Goal: Find specific page/section: Find specific page/section

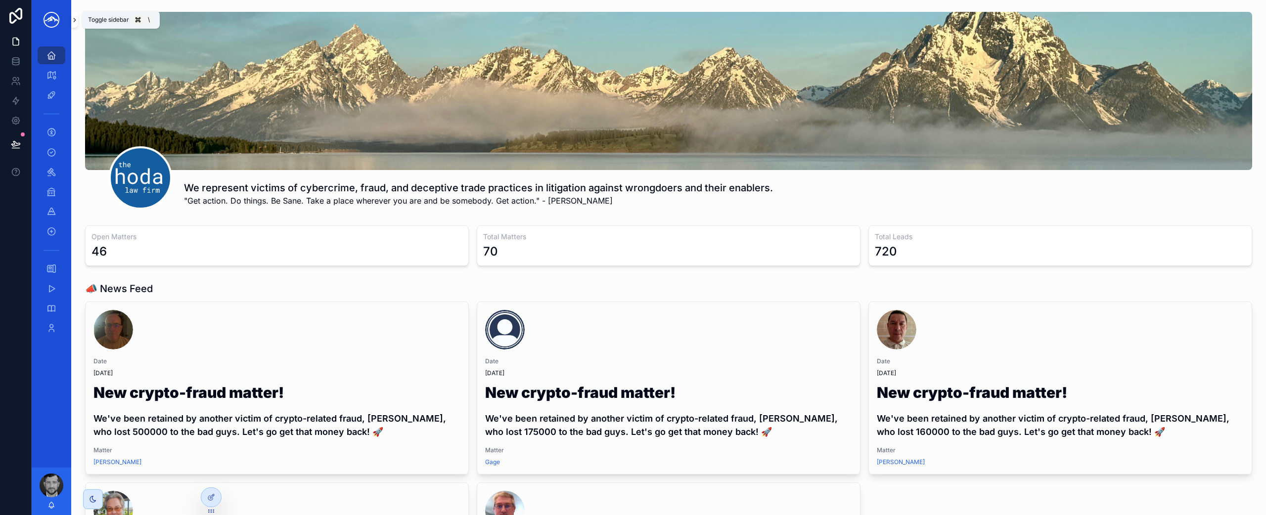
click at [77, 15] on button "scrollable content" at bounding box center [74, 20] width 7 height 16
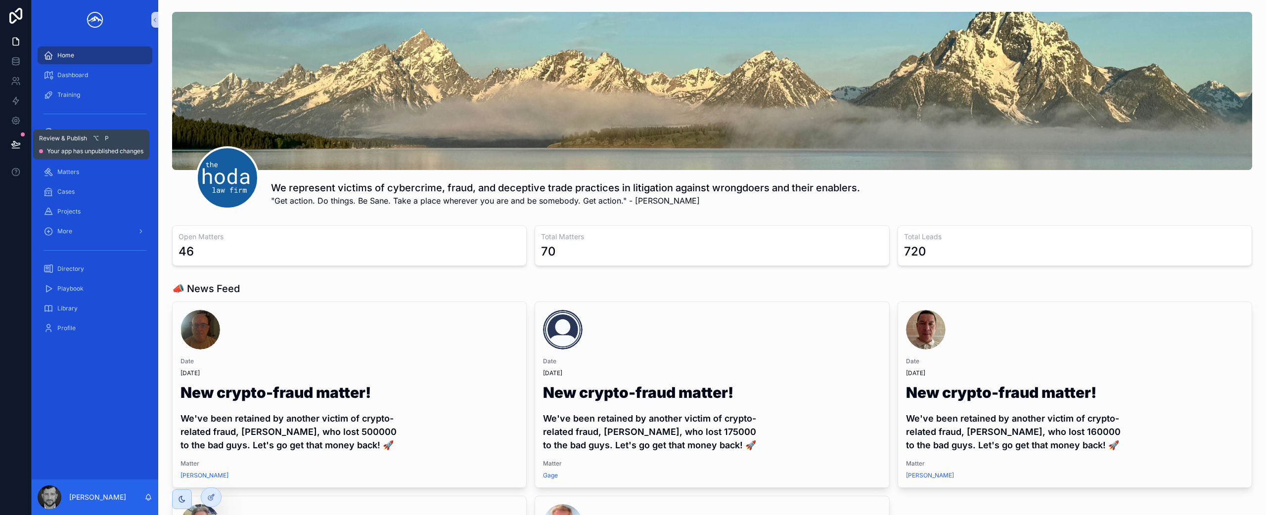
click at [16, 143] on icon at bounding box center [16, 145] width 10 height 10
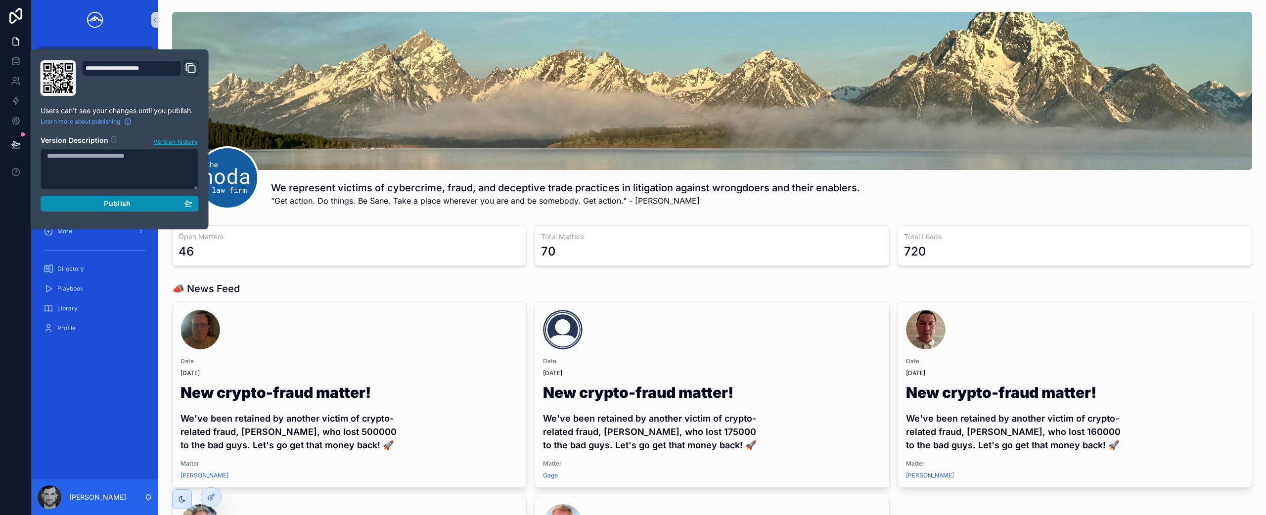
click at [182, 207] on div "Publish" at bounding box center [119, 203] width 145 height 9
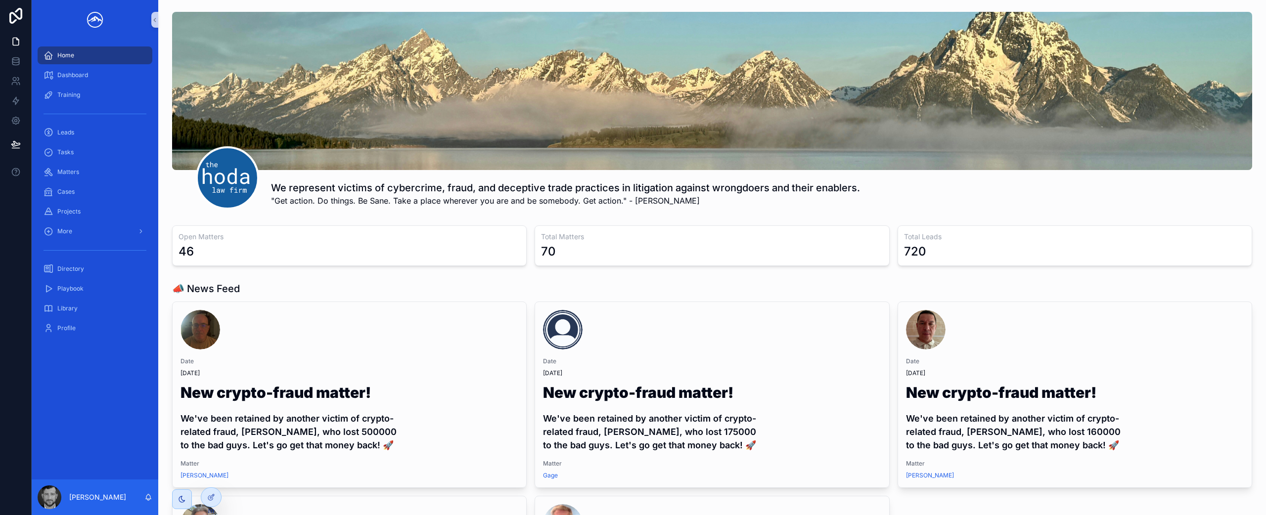
click at [286, 99] on div "scrollable content" at bounding box center [712, 91] width 1080 height 158
click at [107, 147] on div "Tasks" at bounding box center [95, 152] width 103 height 16
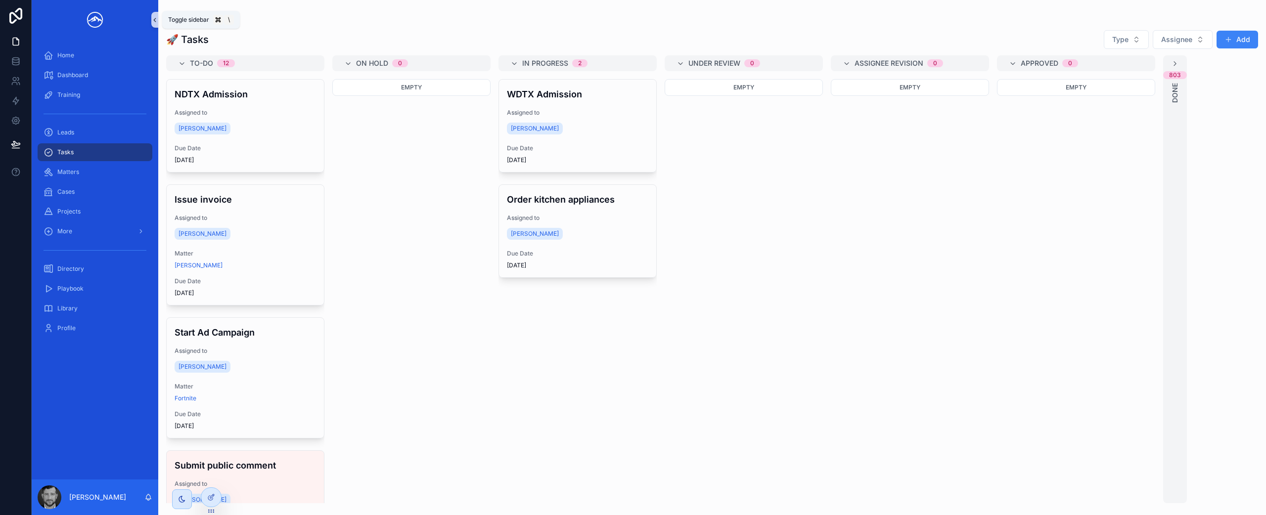
click at [154, 13] on button "scrollable content" at bounding box center [154, 20] width 7 height 16
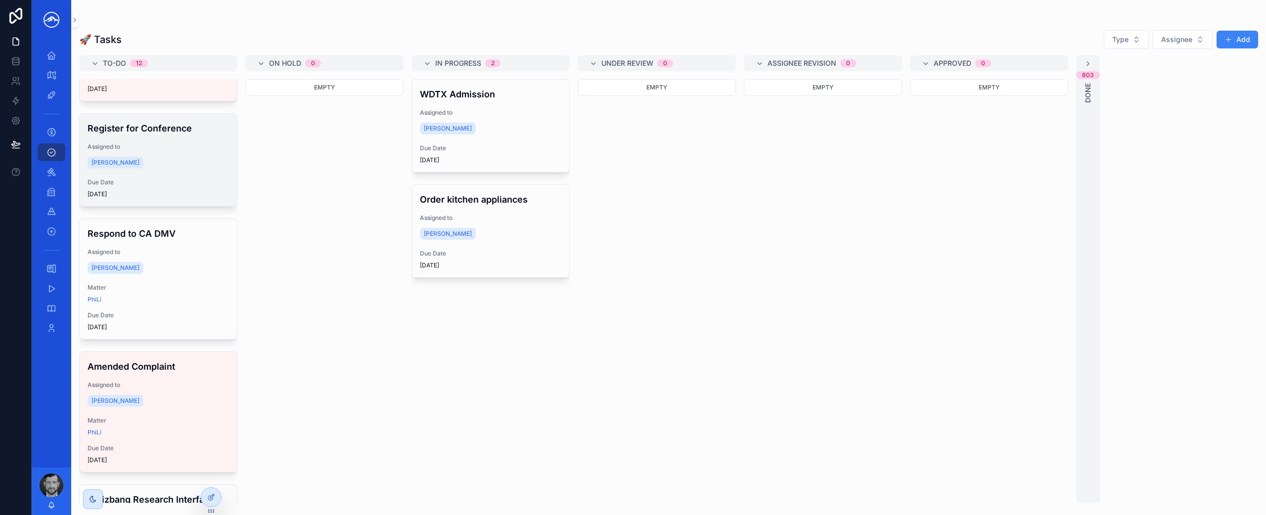
scroll to position [467, 0]
